Goal: Task Accomplishment & Management: Manage account settings

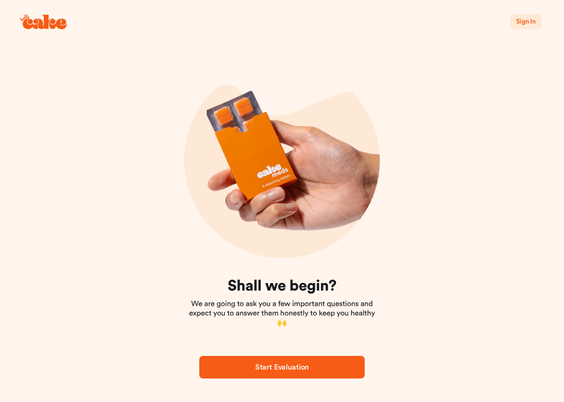
click at [524, 23] on span "Sign In" at bounding box center [526, 21] width 20 height 7
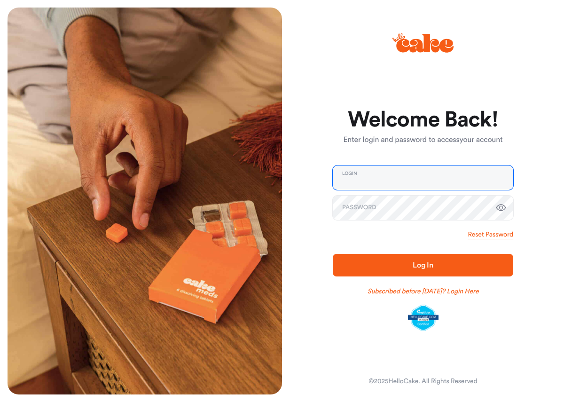
type input "**********"
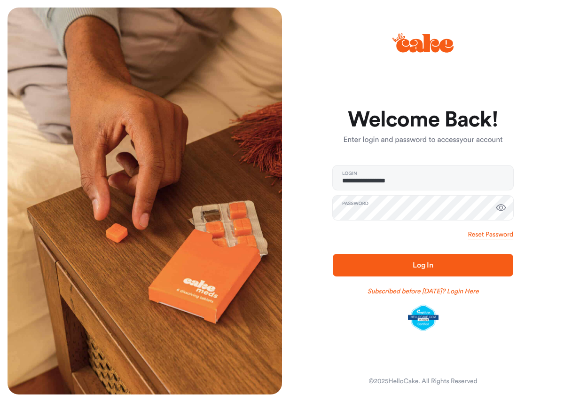
click at [418, 264] on span "Log In" at bounding box center [423, 265] width 21 height 8
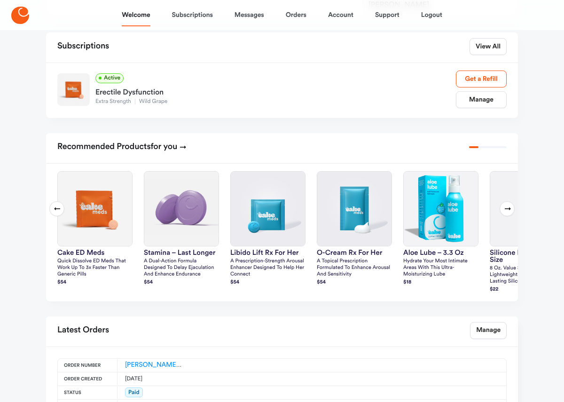
scroll to position [142, 0]
click at [491, 101] on link "Manage" at bounding box center [481, 99] width 51 height 17
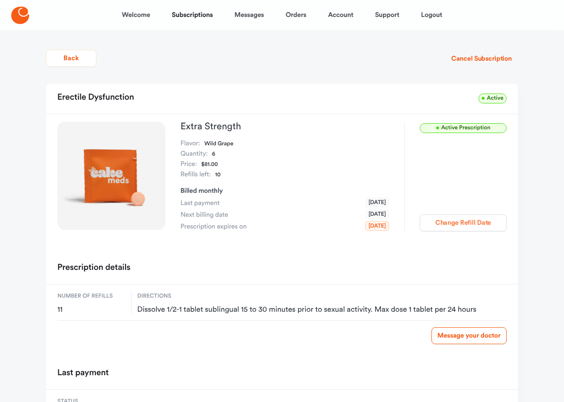
click at [463, 225] on button "Change Refill Date" at bounding box center [463, 222] width 87 height 17
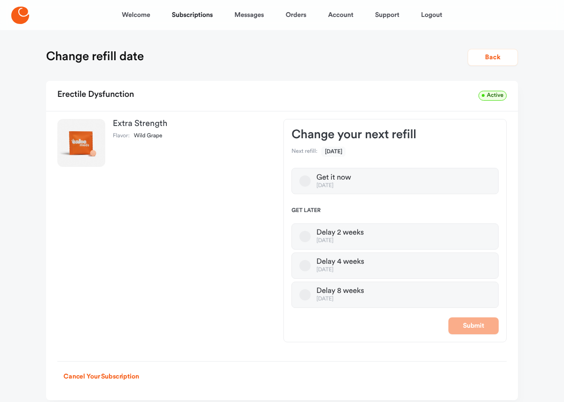
click at [306, 295] on button "Delay 8 weeks [DATE]" at bounding box center [305, 294] width 11 height 11
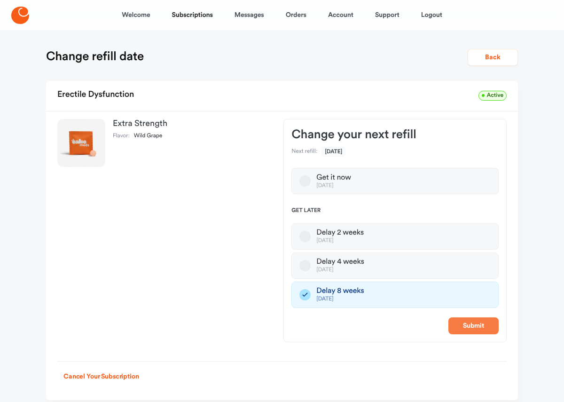
click at [466, 329] on button "Submit" at bounding box center [474, 325] width 50 height 17
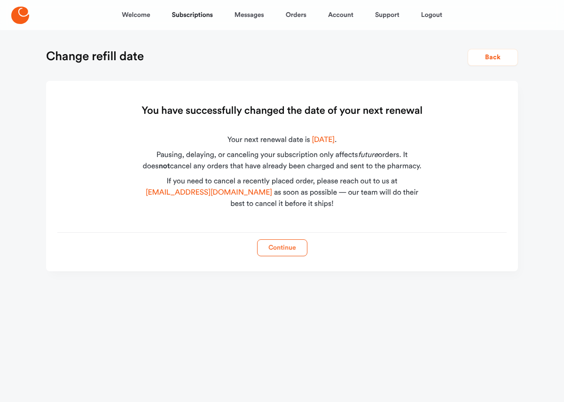
click at [286, 250] on button "Continue" at bounding box center [282, 247] width 50 height 17
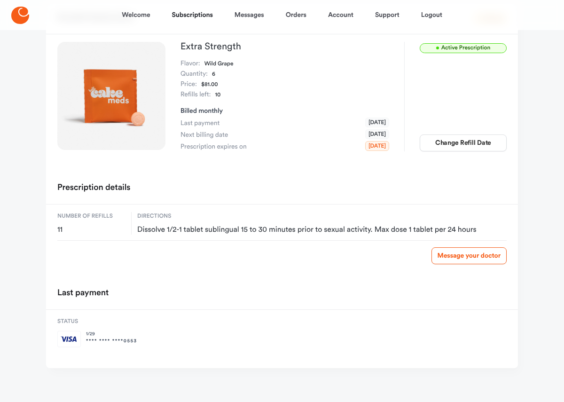
scroll to position [84, 0]
